Goal: Information Seeking & Learning: Learn about a topic

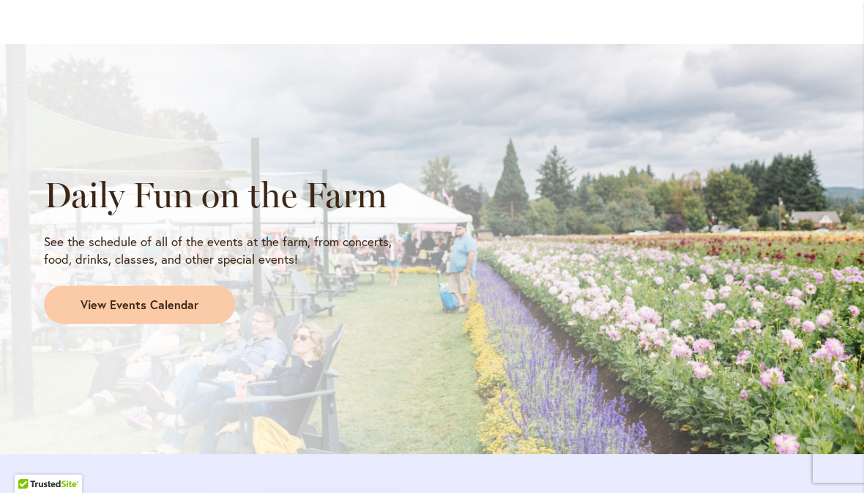
scroll to position [1178, 0]
click at [96, 296] on span "View Events Calendar" at bounding box center [140, 304] width 118 height 17
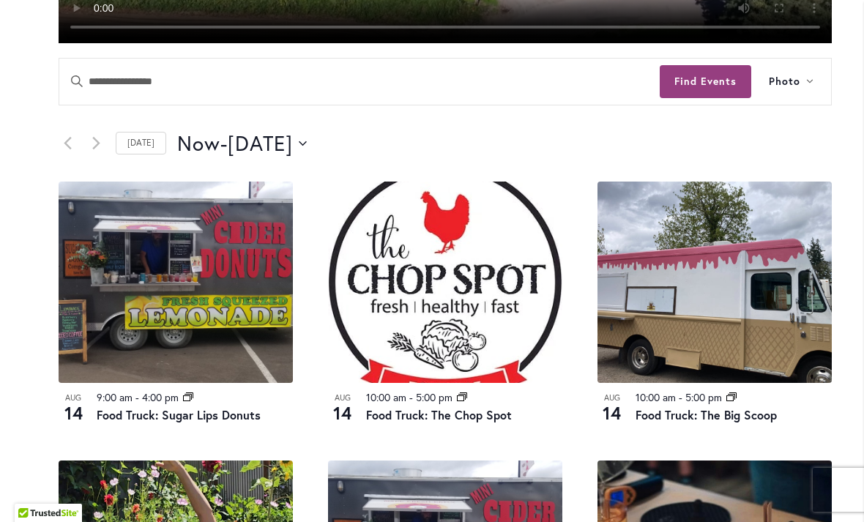
scroll to position [617, 0]
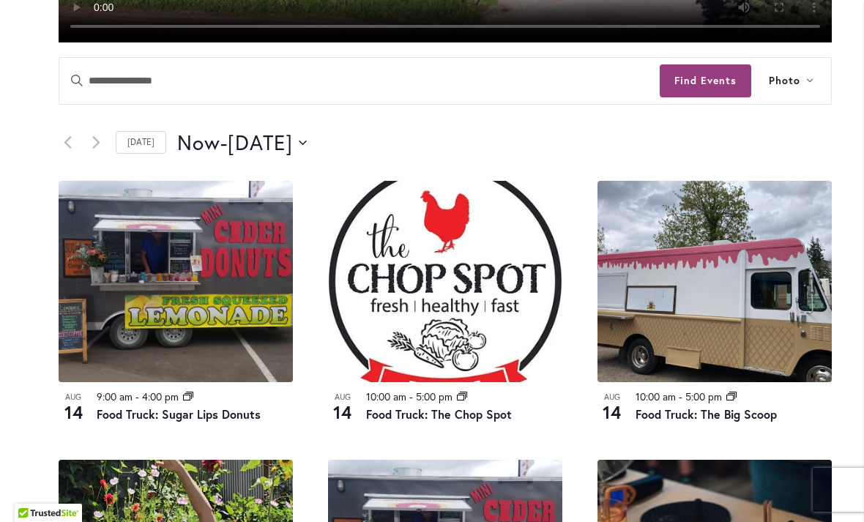
click at [68, 134] on link "Previous Events" at bounding box center [68, 143] width 18 height 18
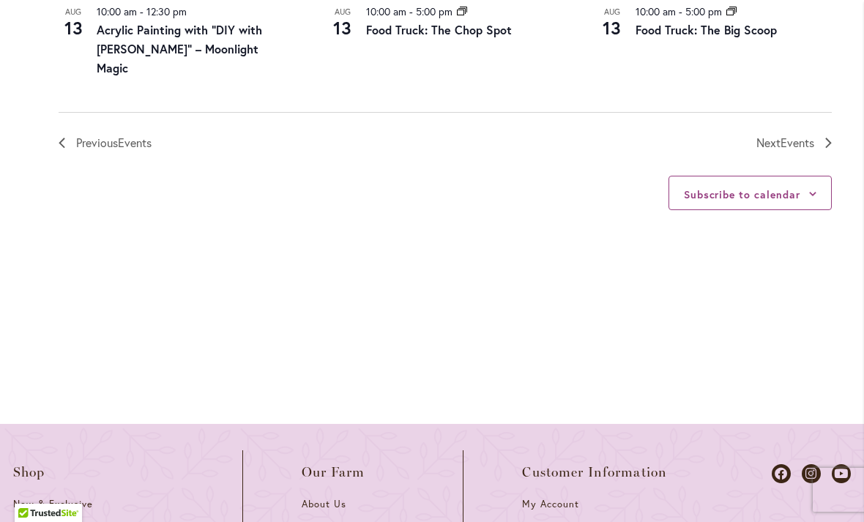
scroll to position [1880, 0]
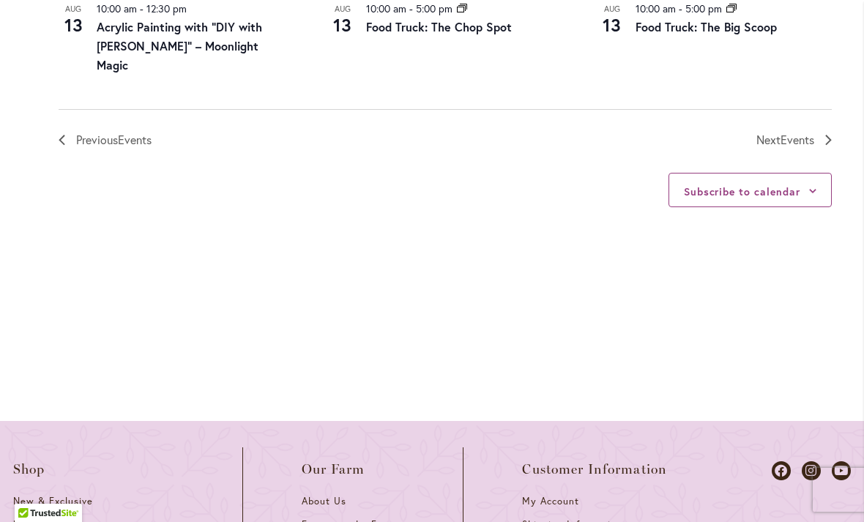
click at [829, 135] on icon "Next Events" at bounding box center [828, 140] width 7 height 10
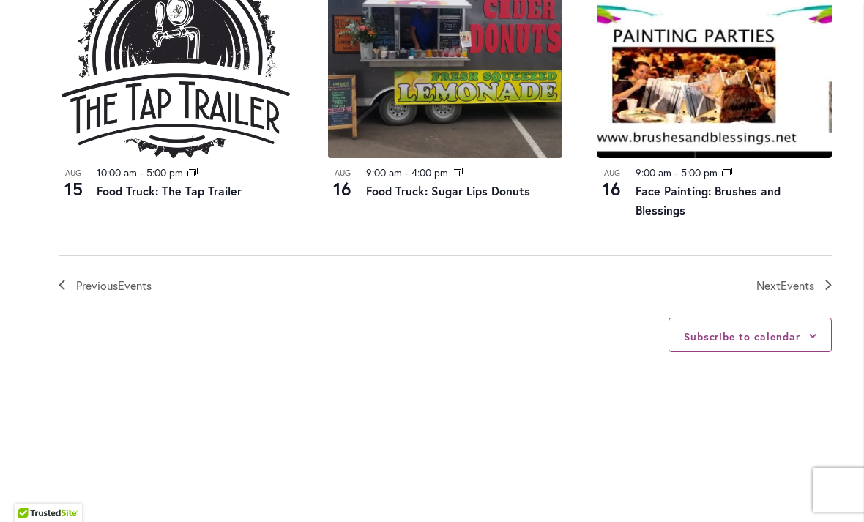
scroll to position [1715, 0]
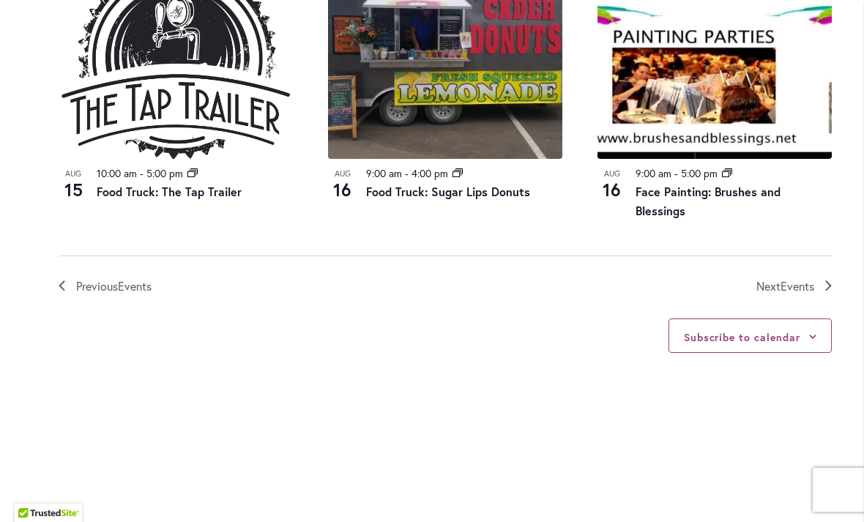
click at [798, 278] on span "Events" at bounding box center [797, 285] width 34 height 15
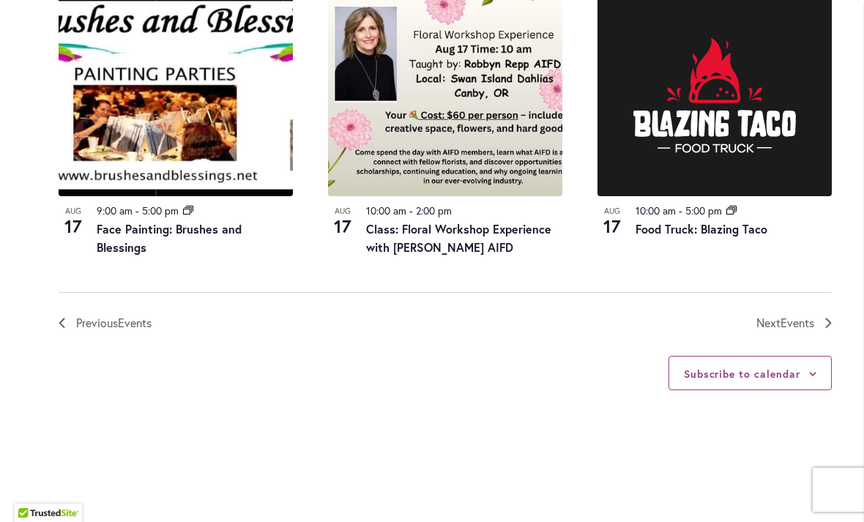
click at [779, 313] on span "Next Events" at bounding box center [785, 322] width 58 height 19
